Goal: Find specific page/section: Find specific page/section

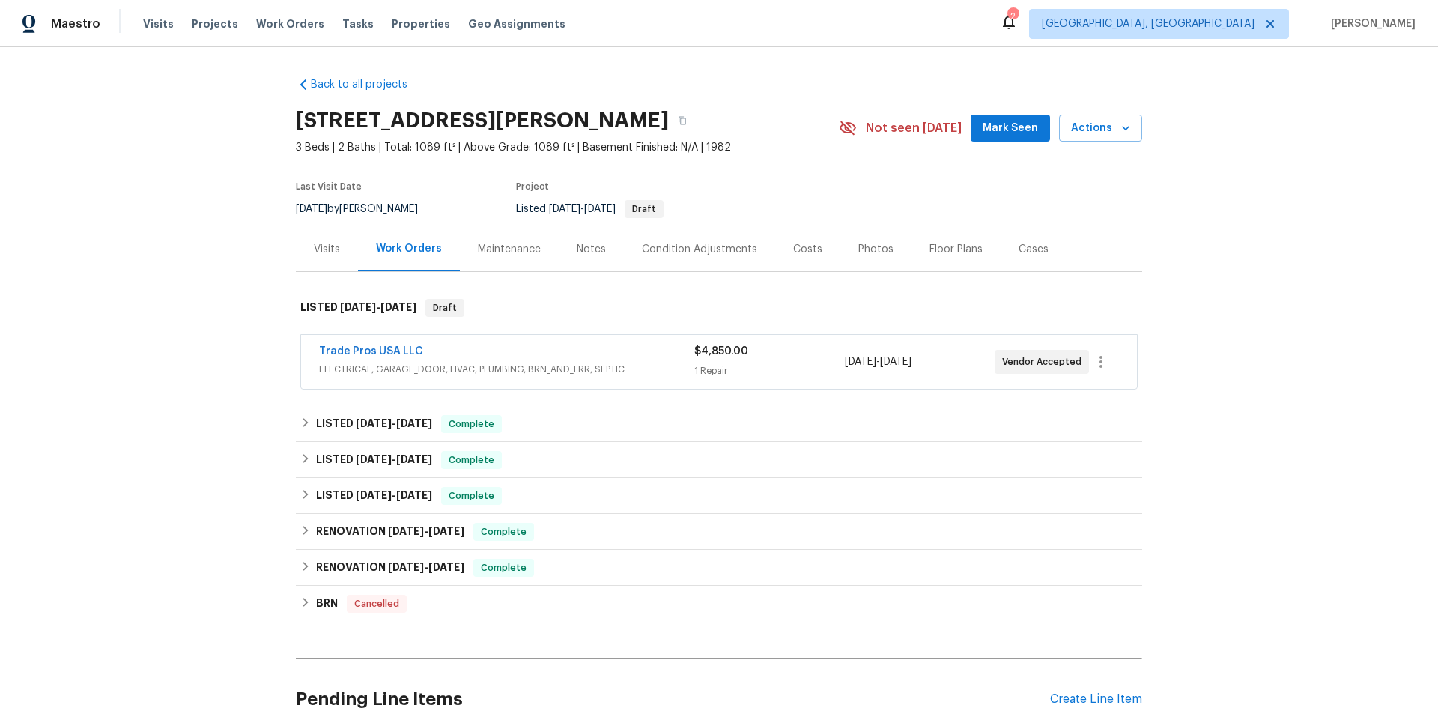
click at [319, 240] on div "Visits" at bounding box center [327, 249] width 62 height 44
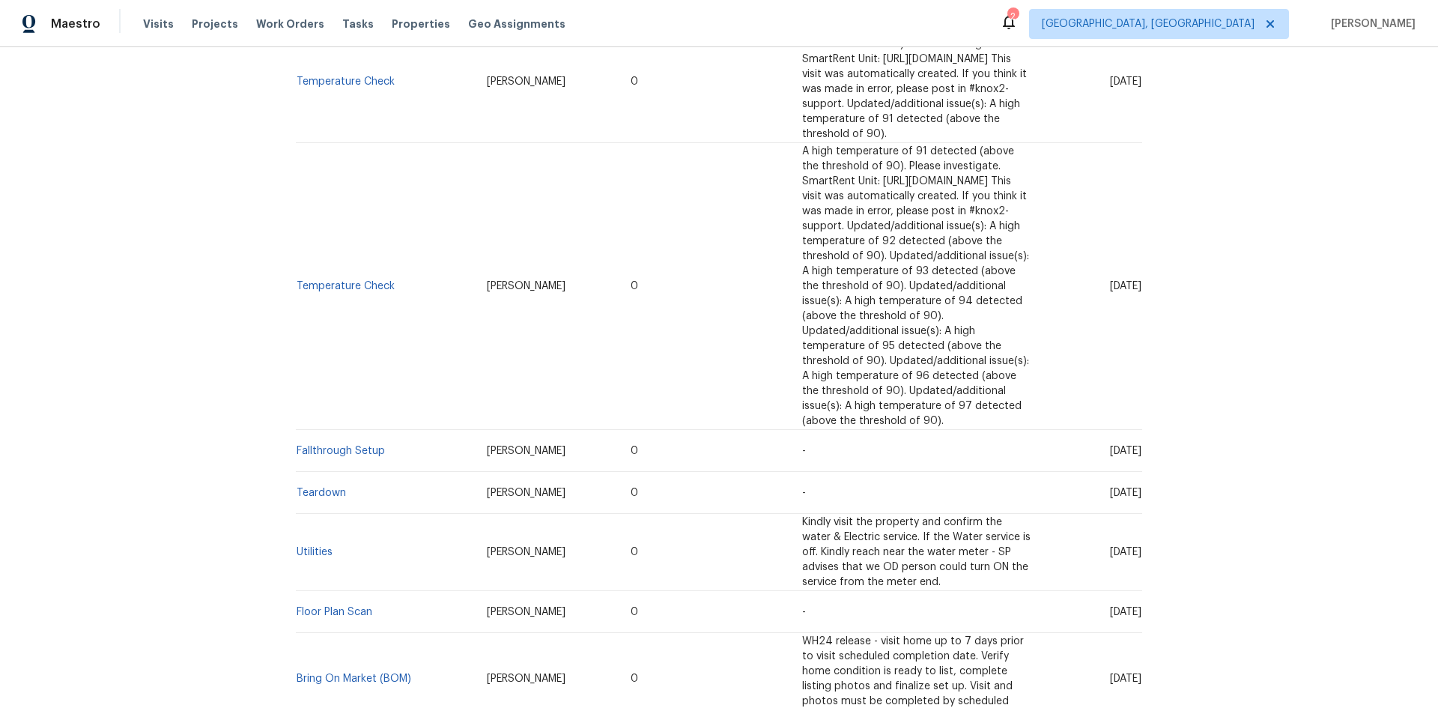
scroll to position [648, 0]
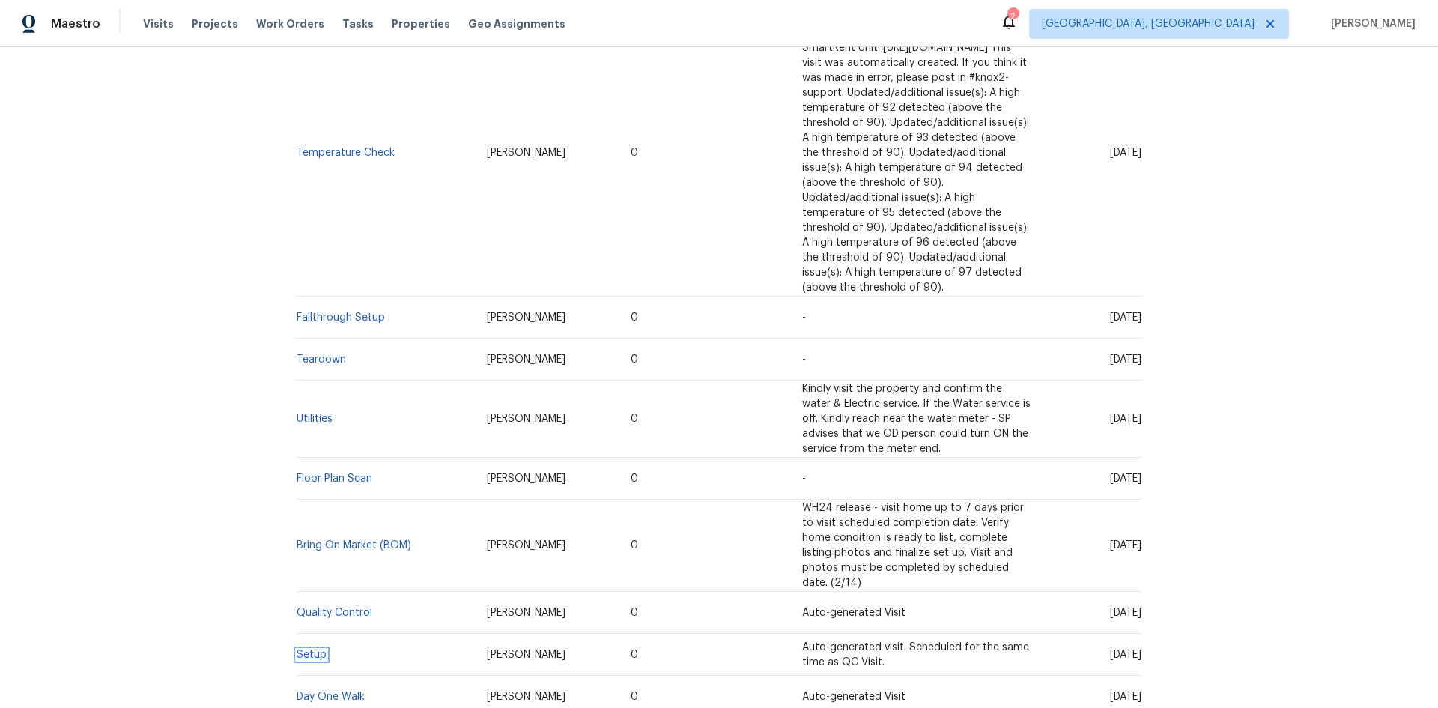
click at [315, 649] on link "Setup" at bounding box center [312, 654] width 30 height 10
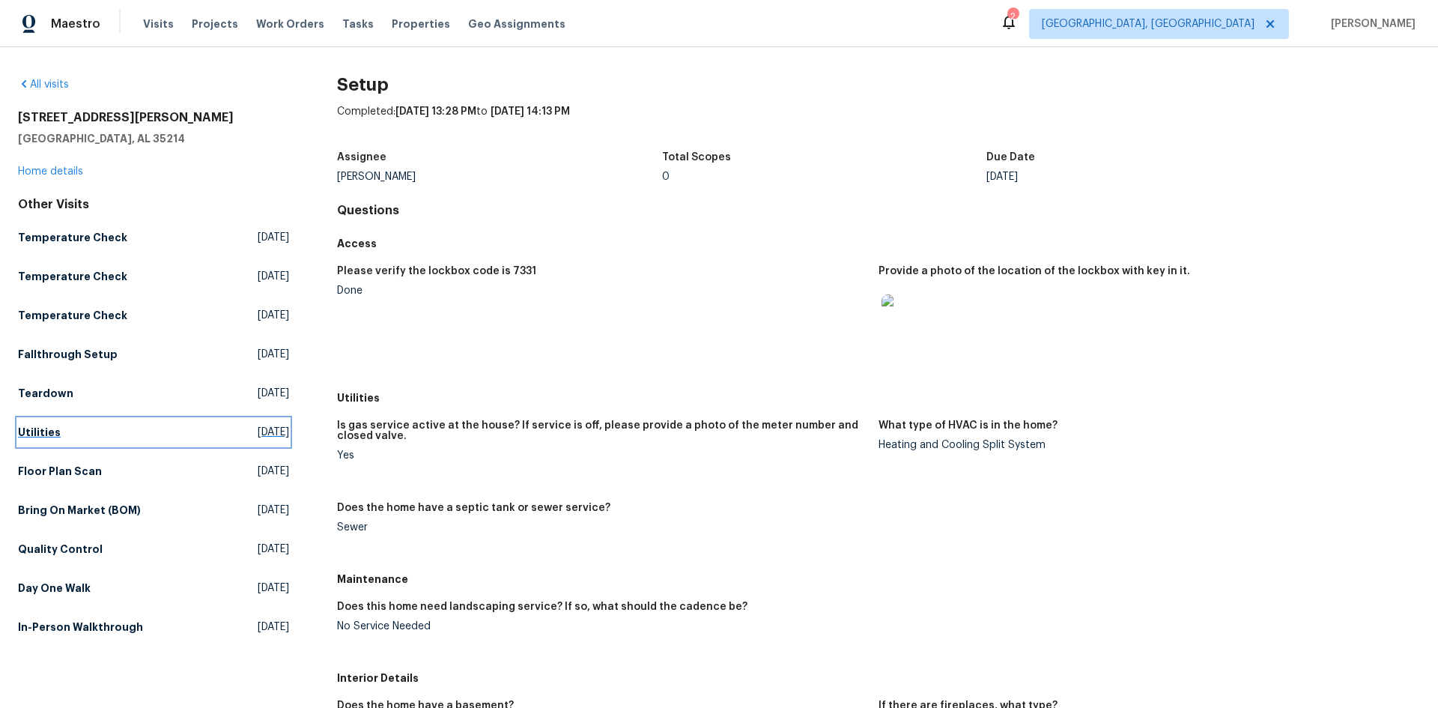
click at [31, 428] on h5 "Utilities" at bounding box center [39, 432] width 43 height 15
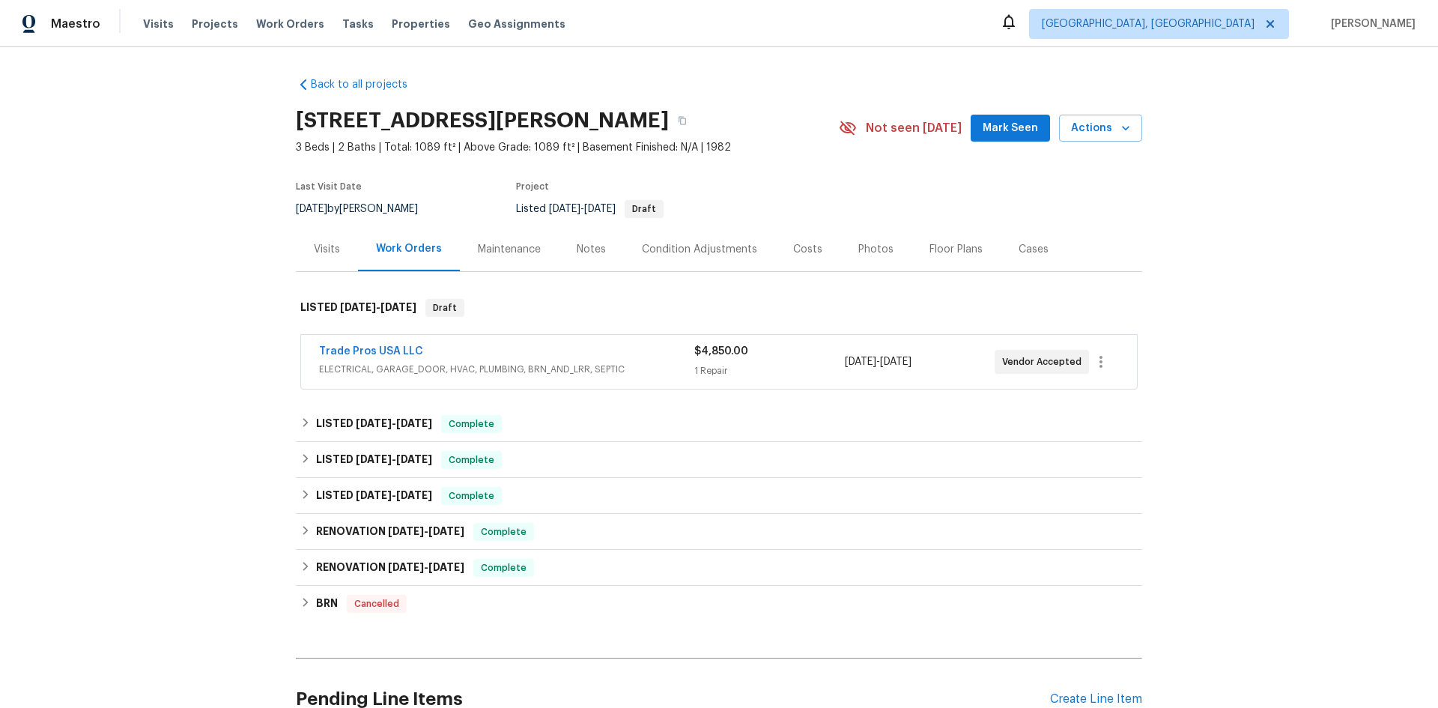
click at [314, 249] on div "Visits" at bounding box center [327, 249] width 26 height 15
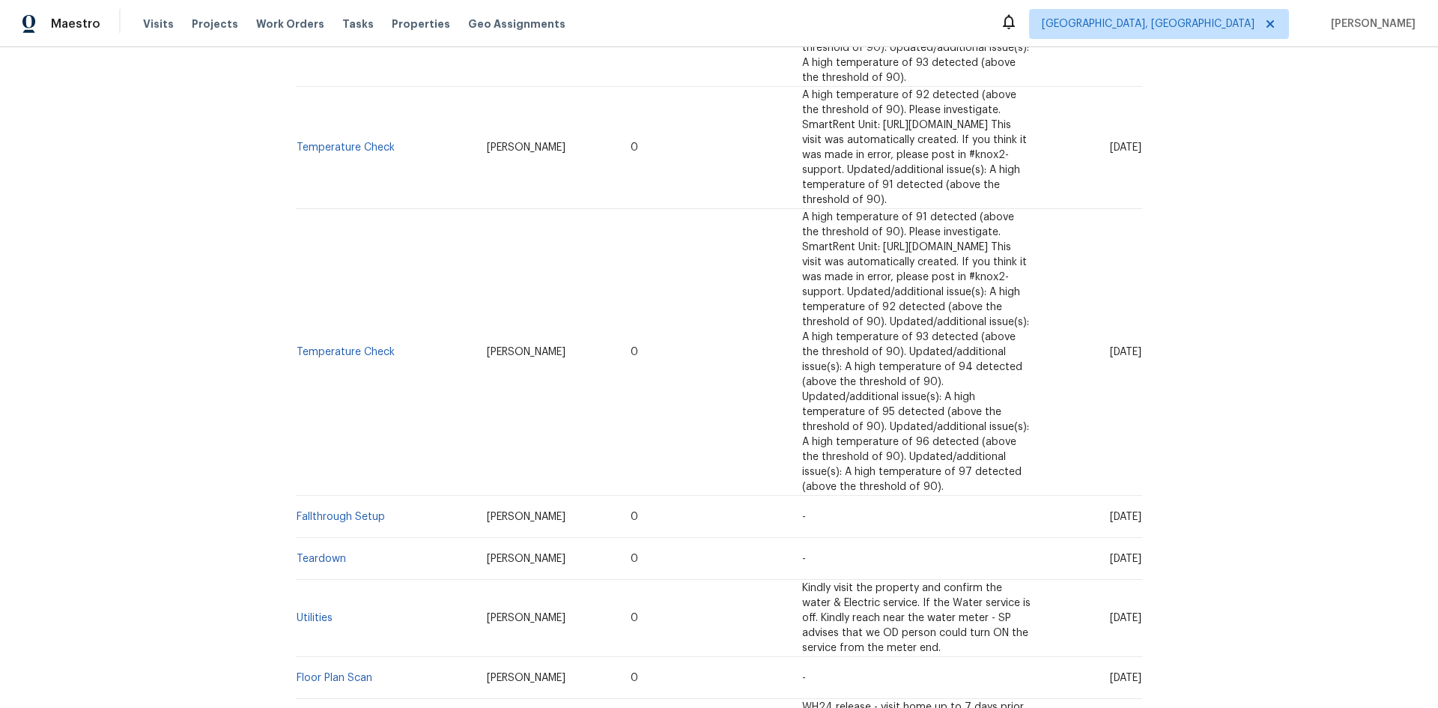
scroll to position [300, 0]
